Goal: Go to known website: Go to known website

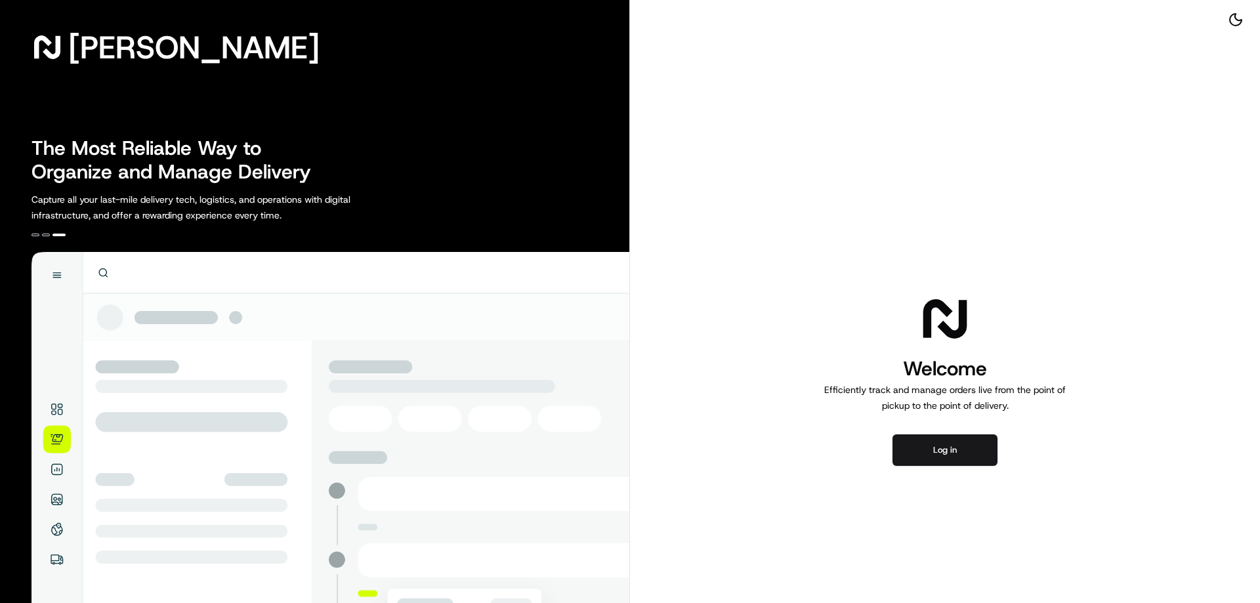
click at [1105, 117] on div "Welcome Efficiently track and manage orders live from the point of pickup to th…" at bounding box center [945, 379] width 630 height 758
click at [965, 448] on button "Log in" at bounding box center [945, 451] width 105 height 32
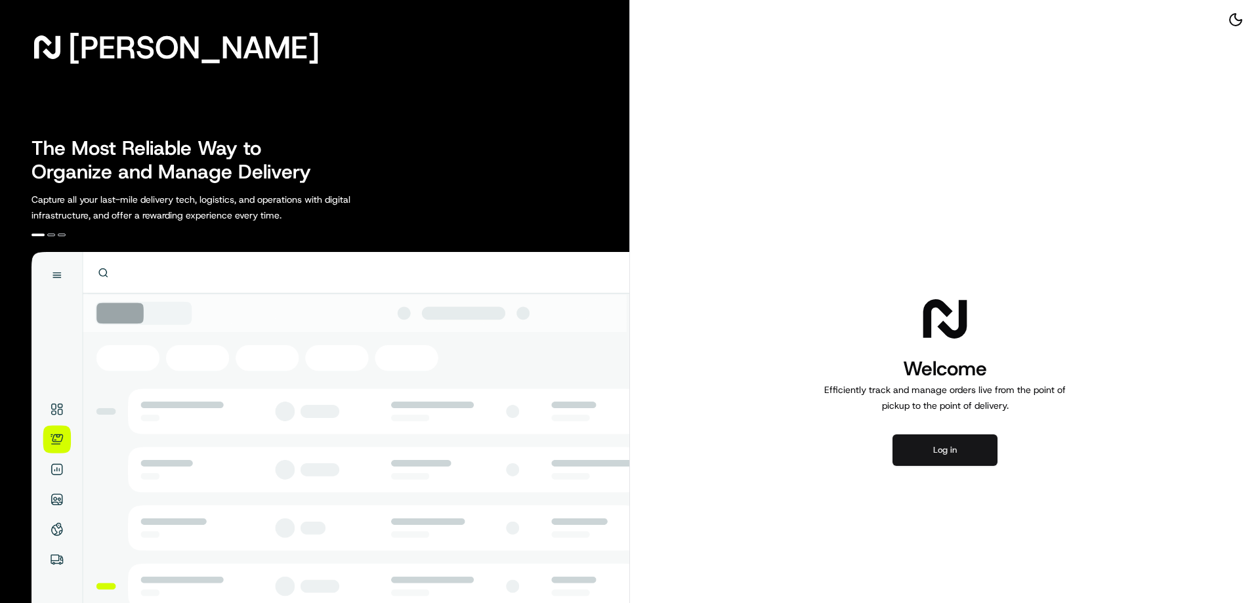
click at [958, 452] on button "Log in" at bounding box center [945, 451] width 105 height 32
